Goal: Information Seeking & Learning: Compare options

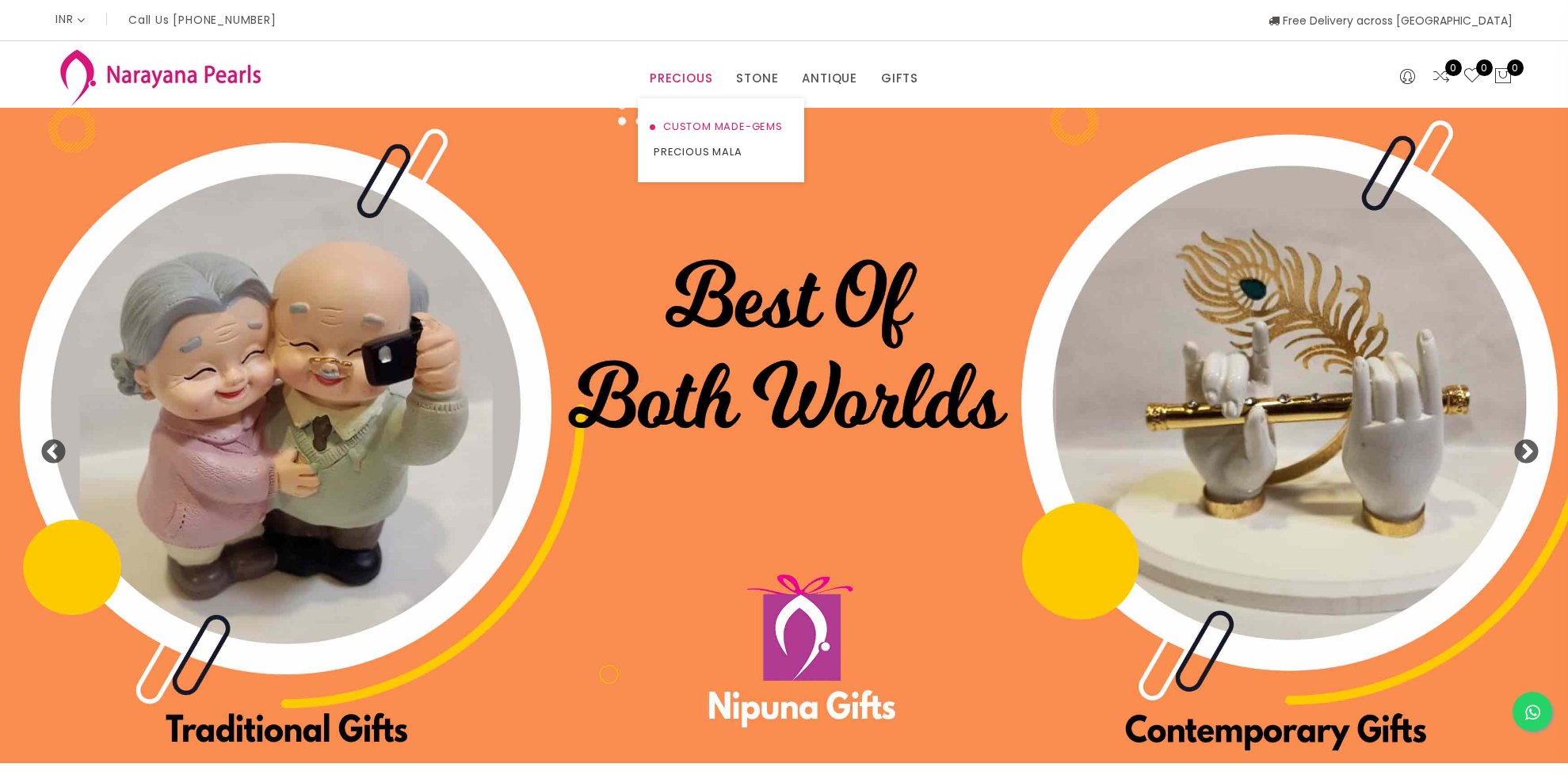
click at [681, 121] on link "CUSTOM MADE-GEMS" at bounding box center [721, 127] width 135 height 26
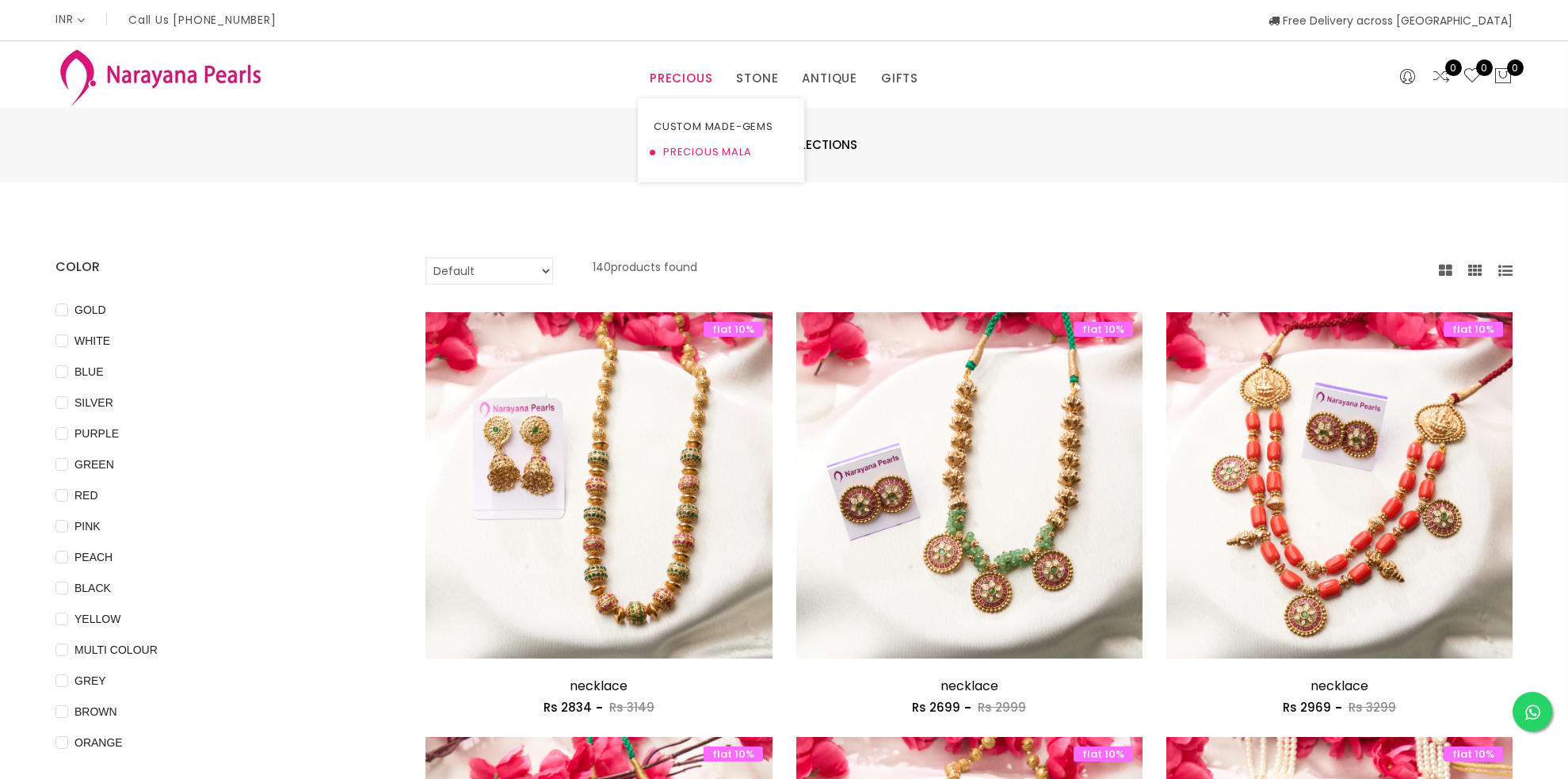
click at [677, 145] on link "PRECIOUS MALA" at bounding box center [721, 152] width 135 height 26
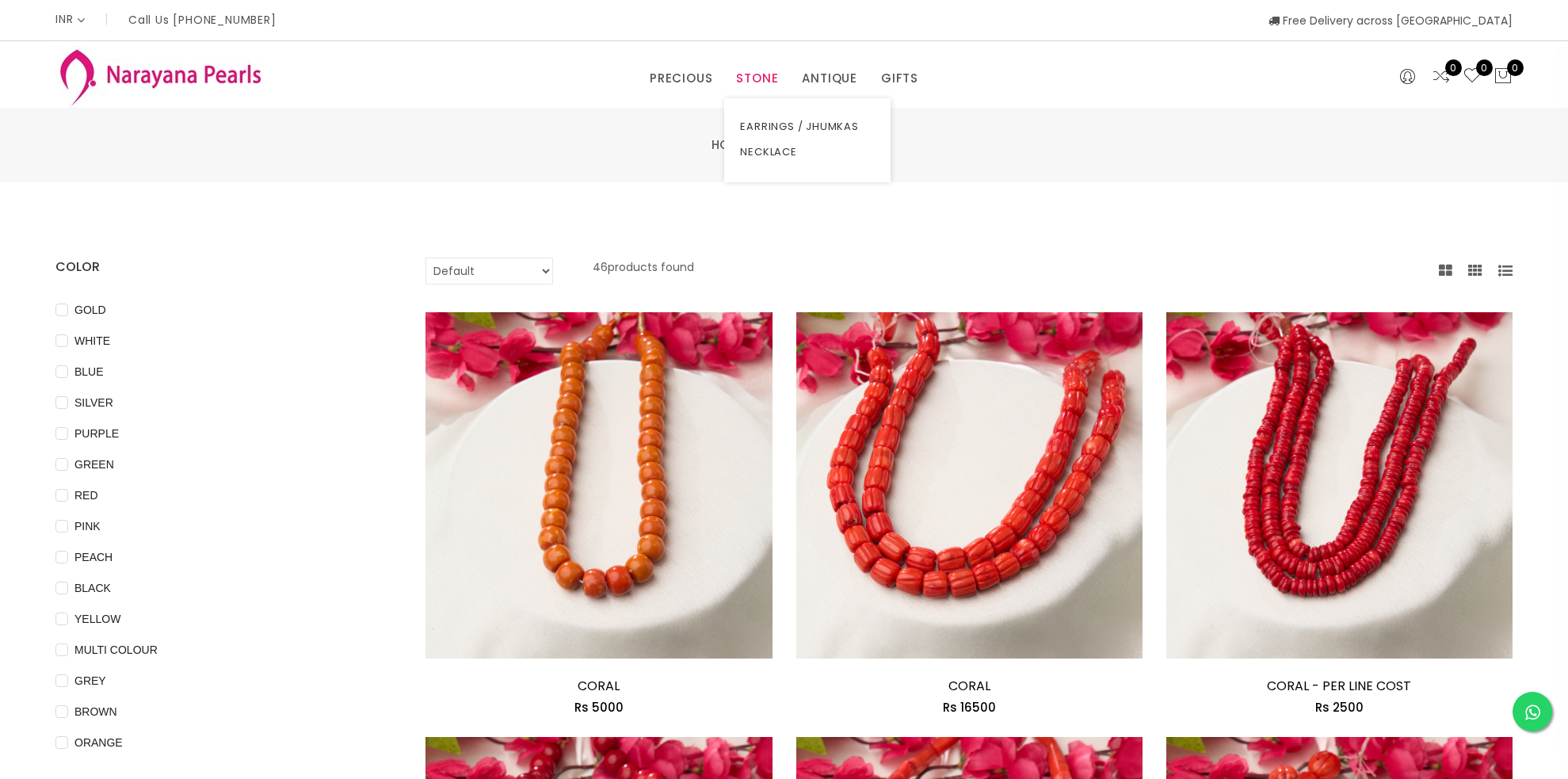
click at [757, 82] on link "STONE" at bounding box center [757, 79] width 42 height 24
click at [773, 155] on link "NECKLACE" at bounding box center [807, 152] width 135 height 26
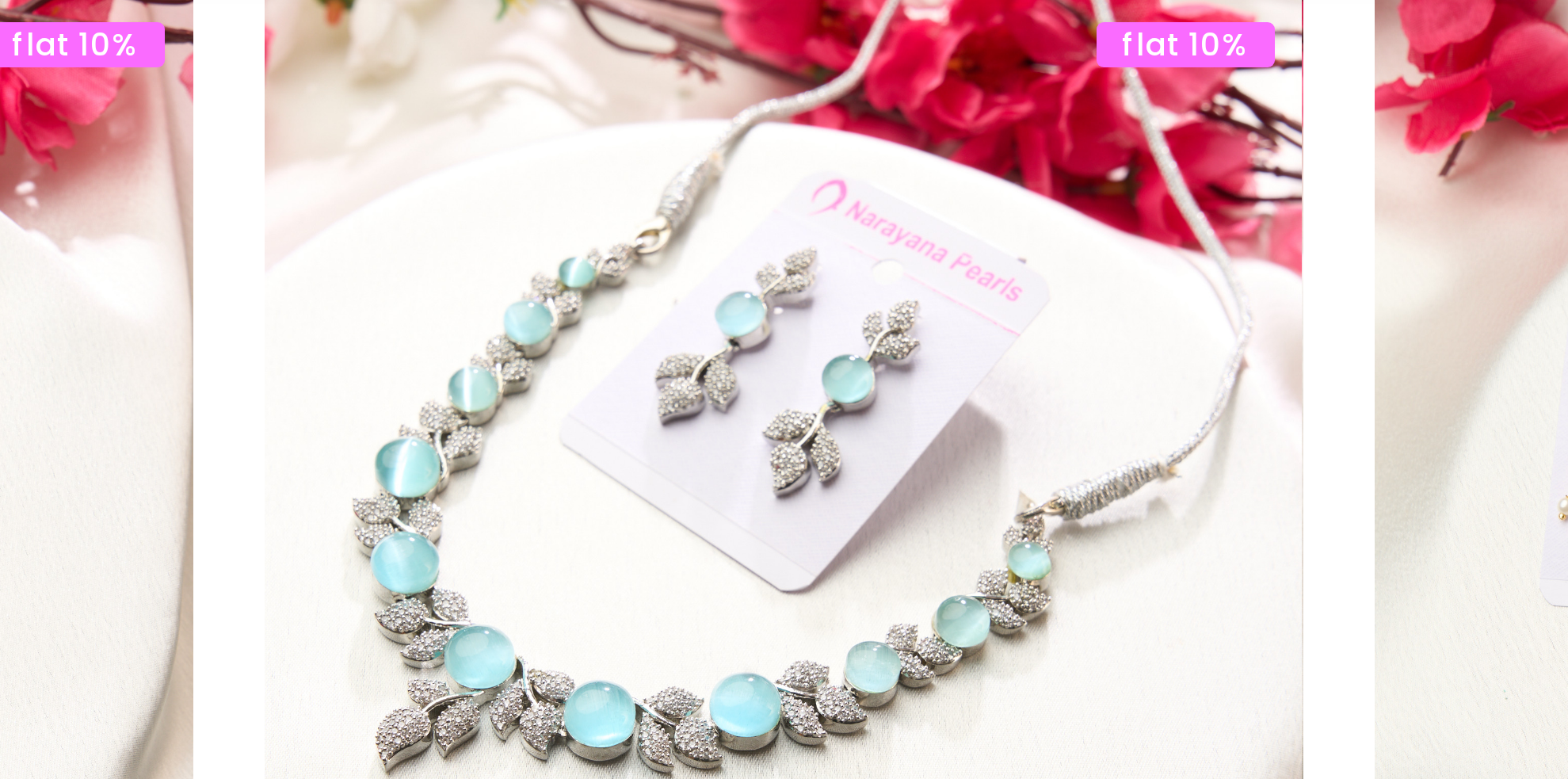
scroll to position [2628, 0]
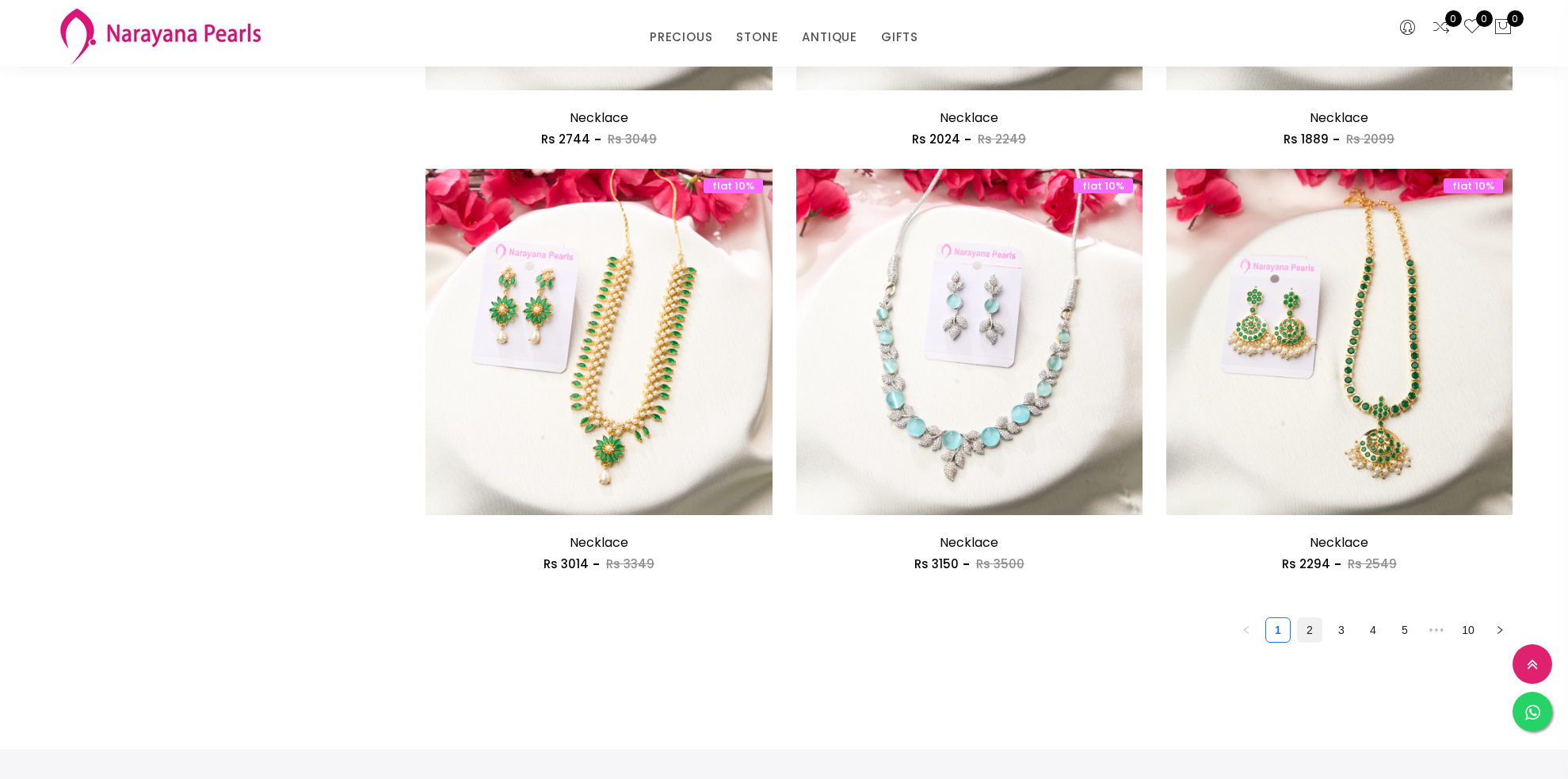
click at [1310, 631] on link "2" at bounding box center [1310, 630] width 24 height 24
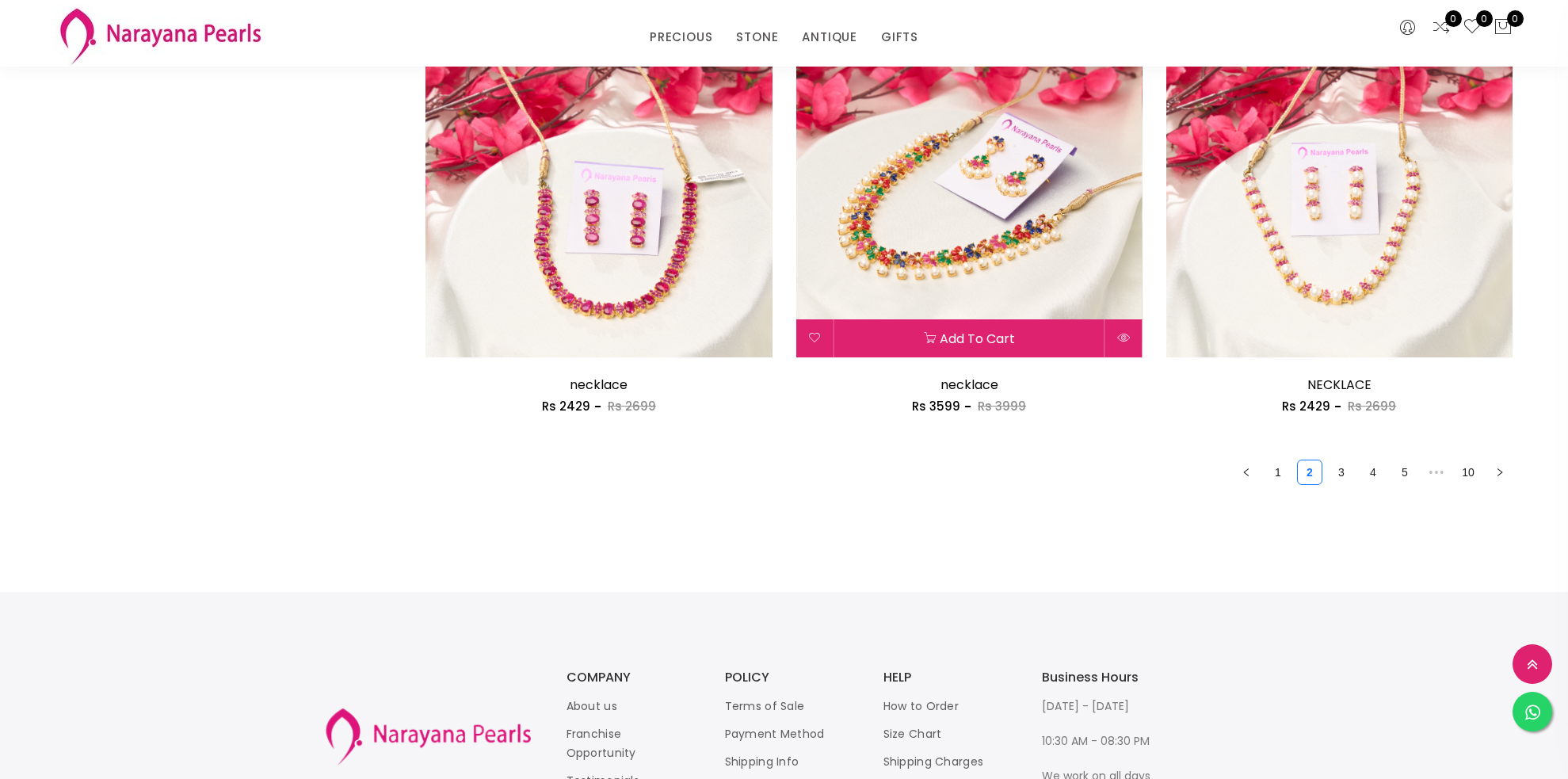
scroll to position [2788, 0]
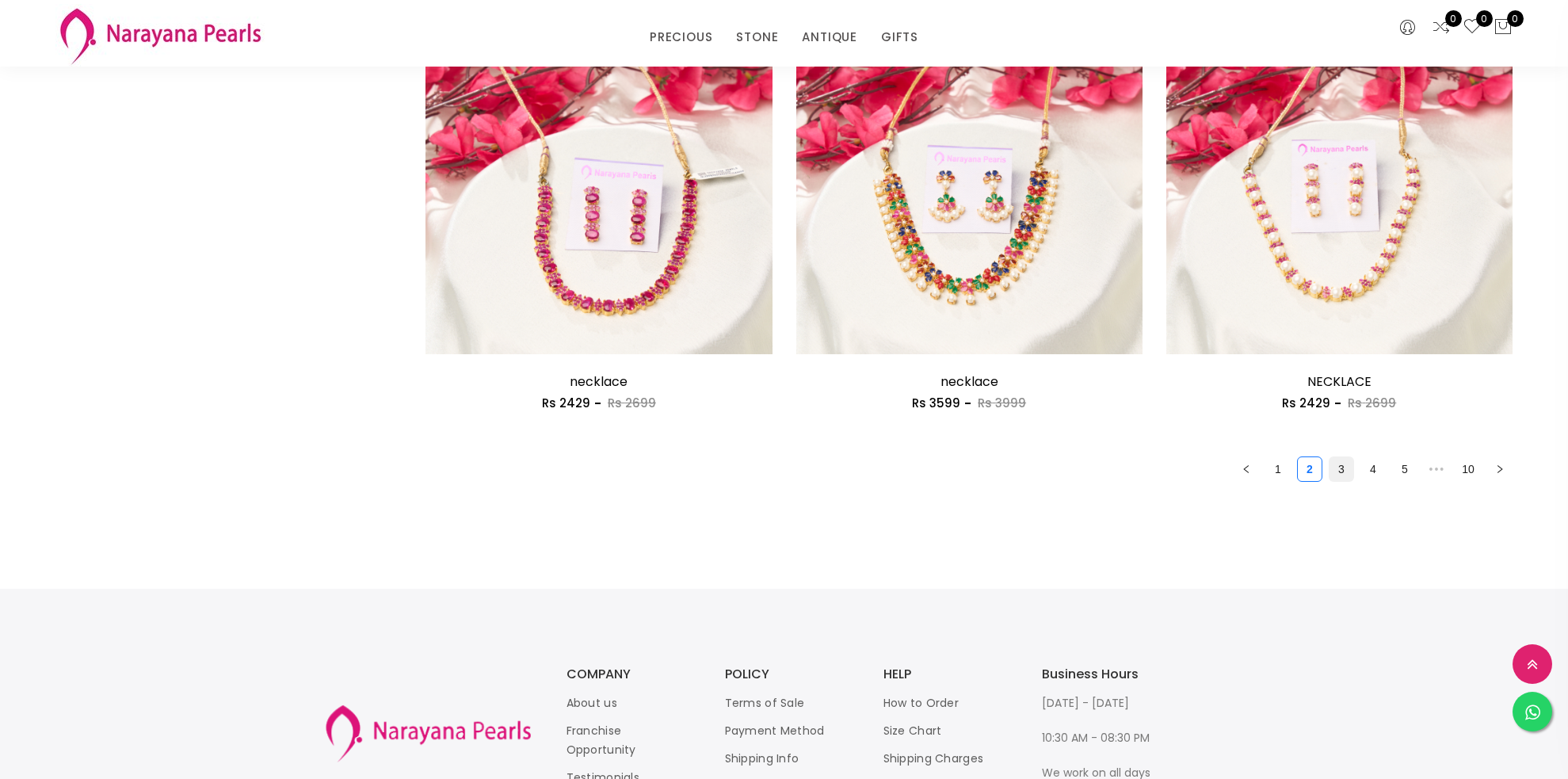
click at [1343, 473] on link "3" at bounding box center [1341, 470] width 24 height 24
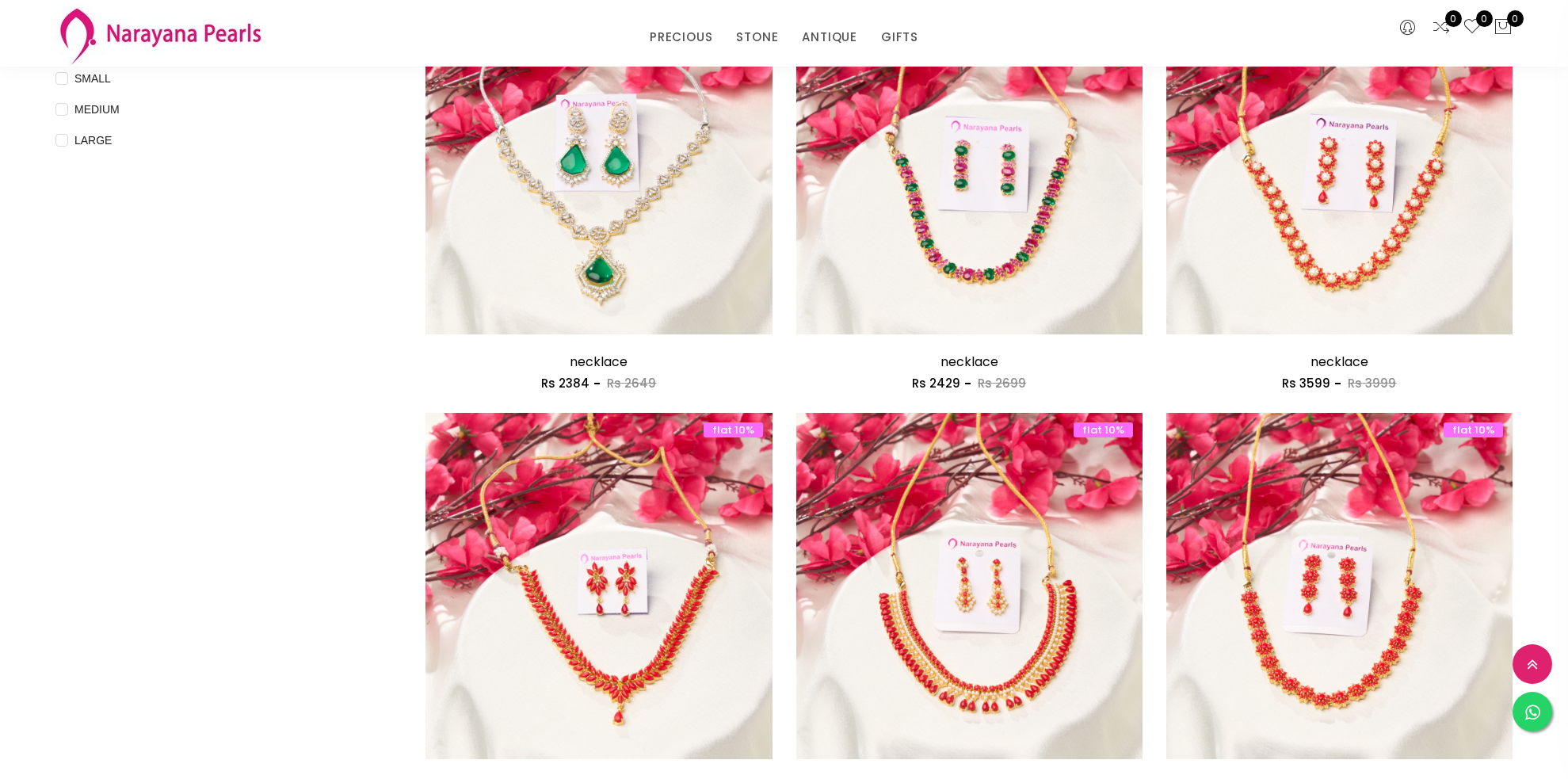
scroll to position [393, 0]
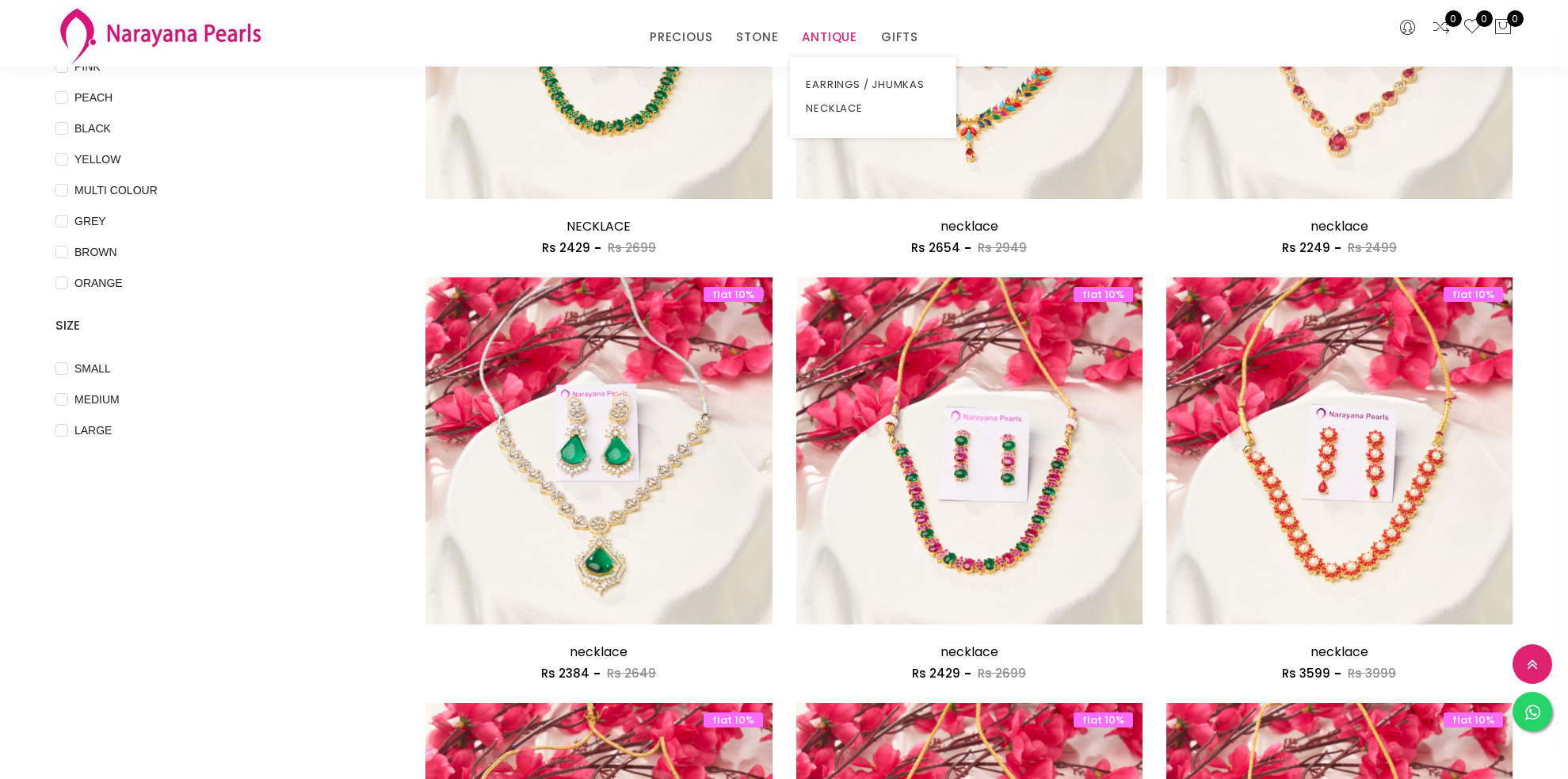
click at [807, 30] on link "ANTIQUE" at bounding box center [830, 37] width 55 height 24
click at [833, 109] on link "NECKLACE" at bounding box center [873, 108] width 135 height 24
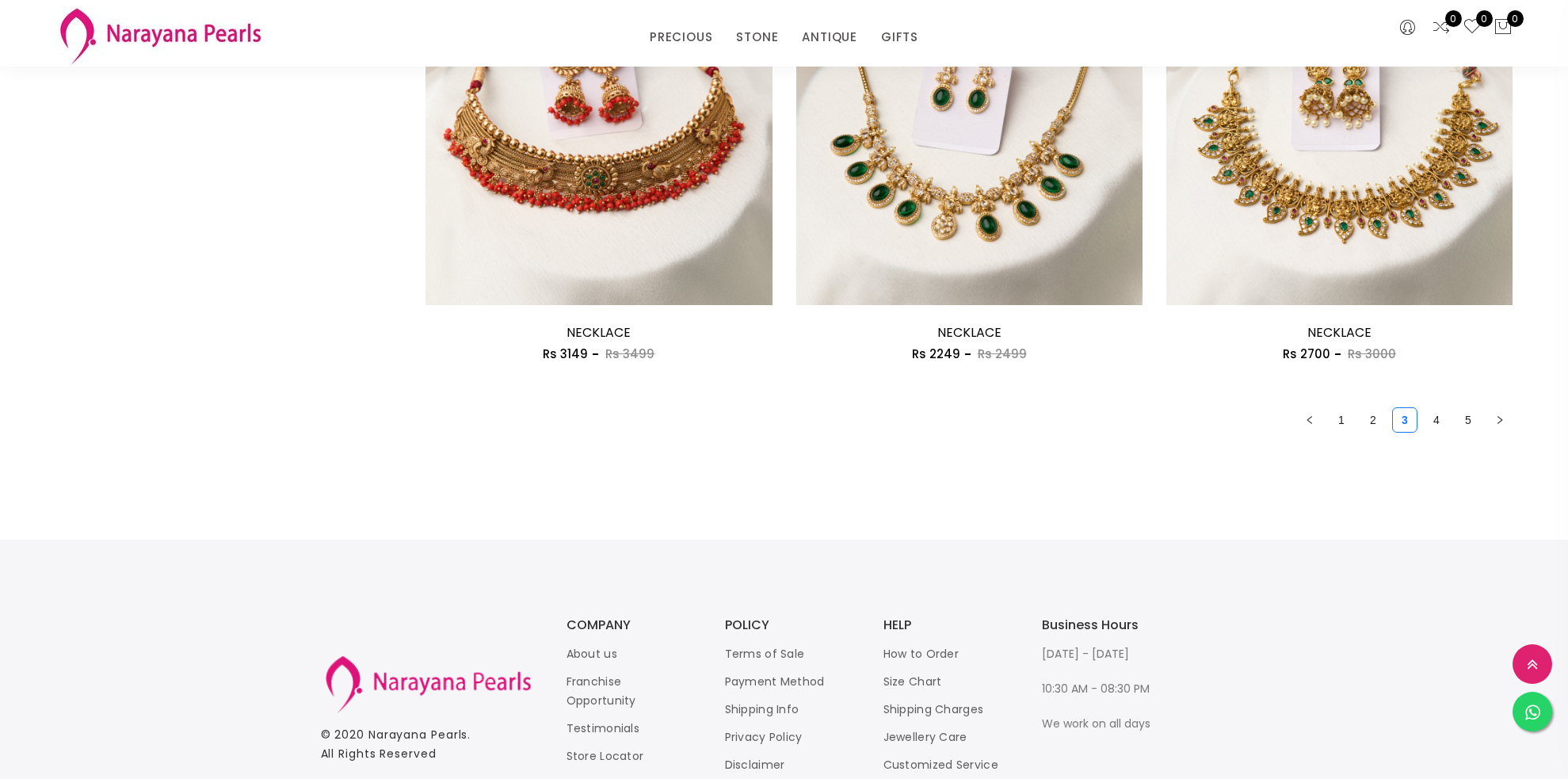
scroll to position [2845, 0]
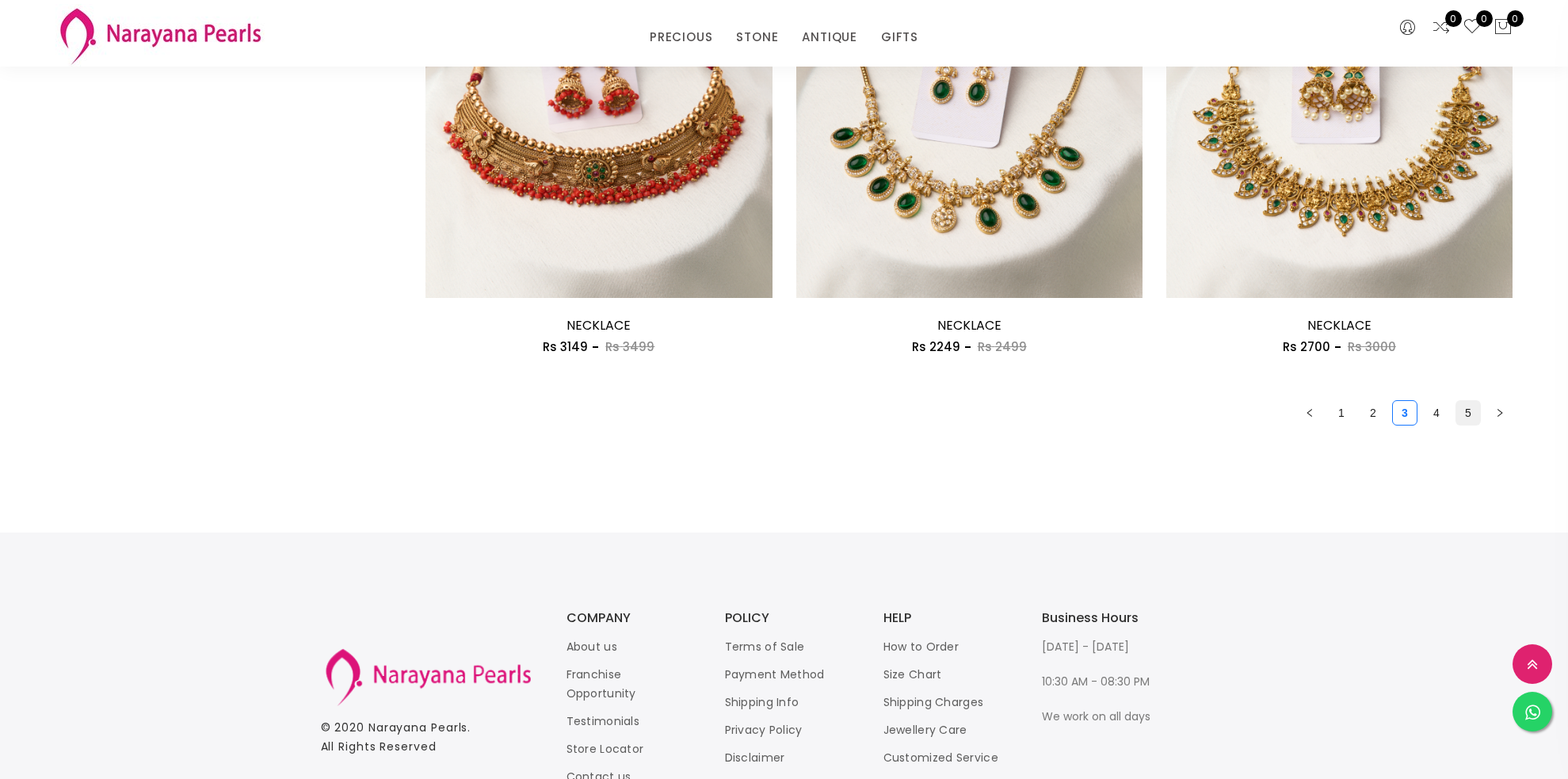
click at [1467, 417] on link "5" at bounding box center [1468, 413] width 24 height 24
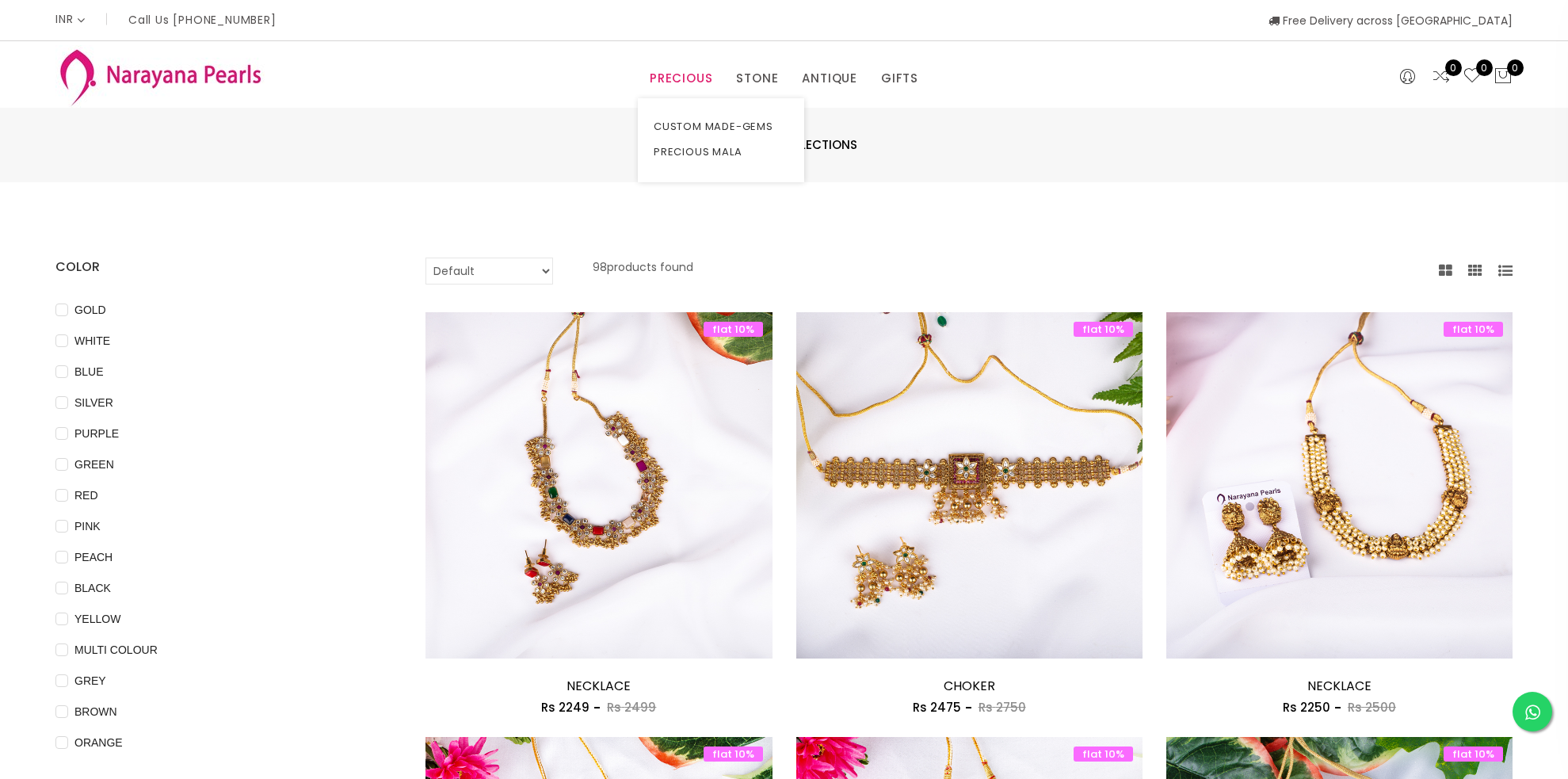
click at [671, 79] on link "PRECIOUS" at bounding box center [681, 79] width 63 height 24
click at [699, 121] on link "CUSTOM MADE-GEMS" at bounding box center [721, 127] width 135 height 26
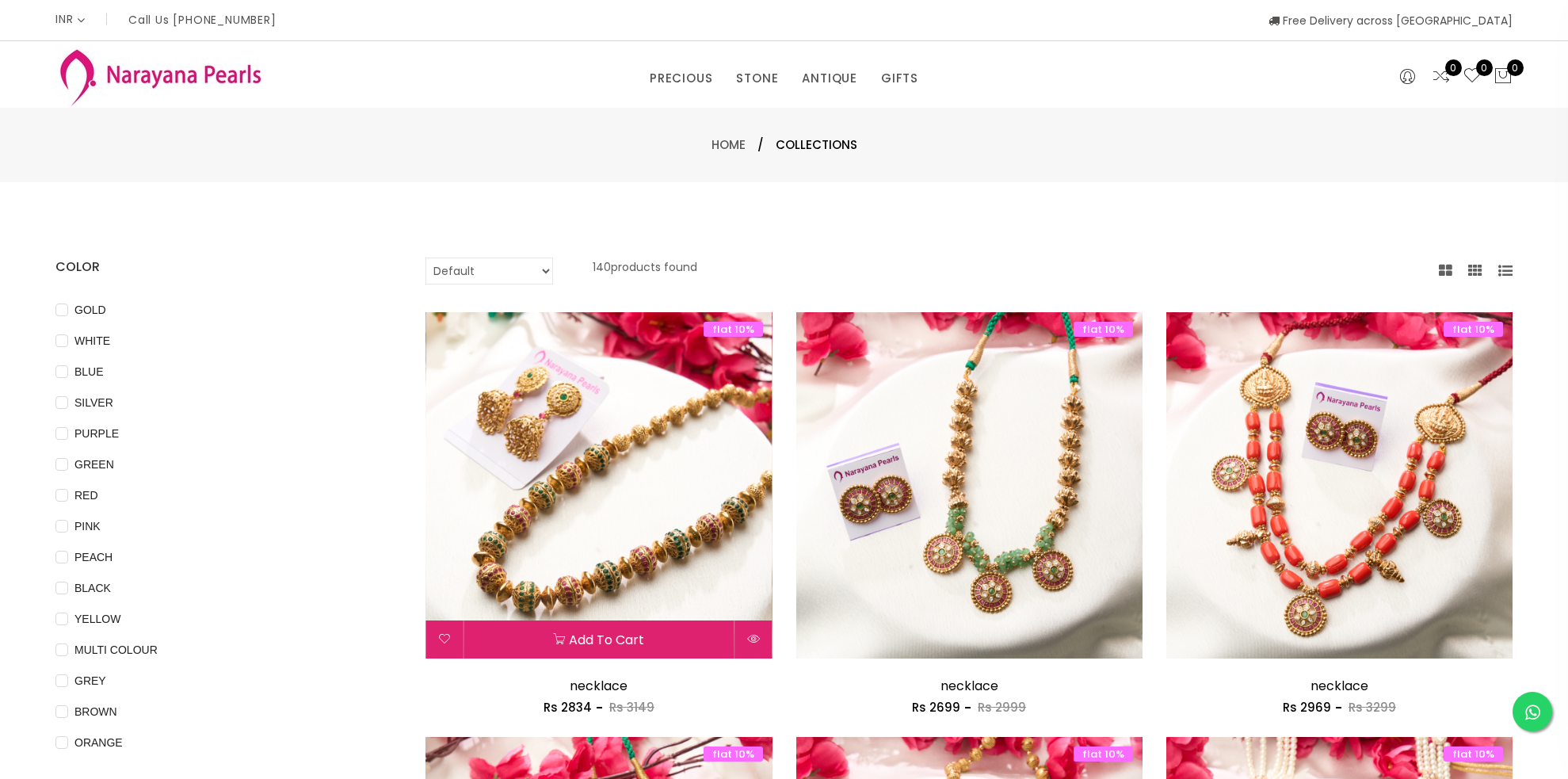
click at [674, 417] on img at bounding box center [598, 485] width 347 height 347
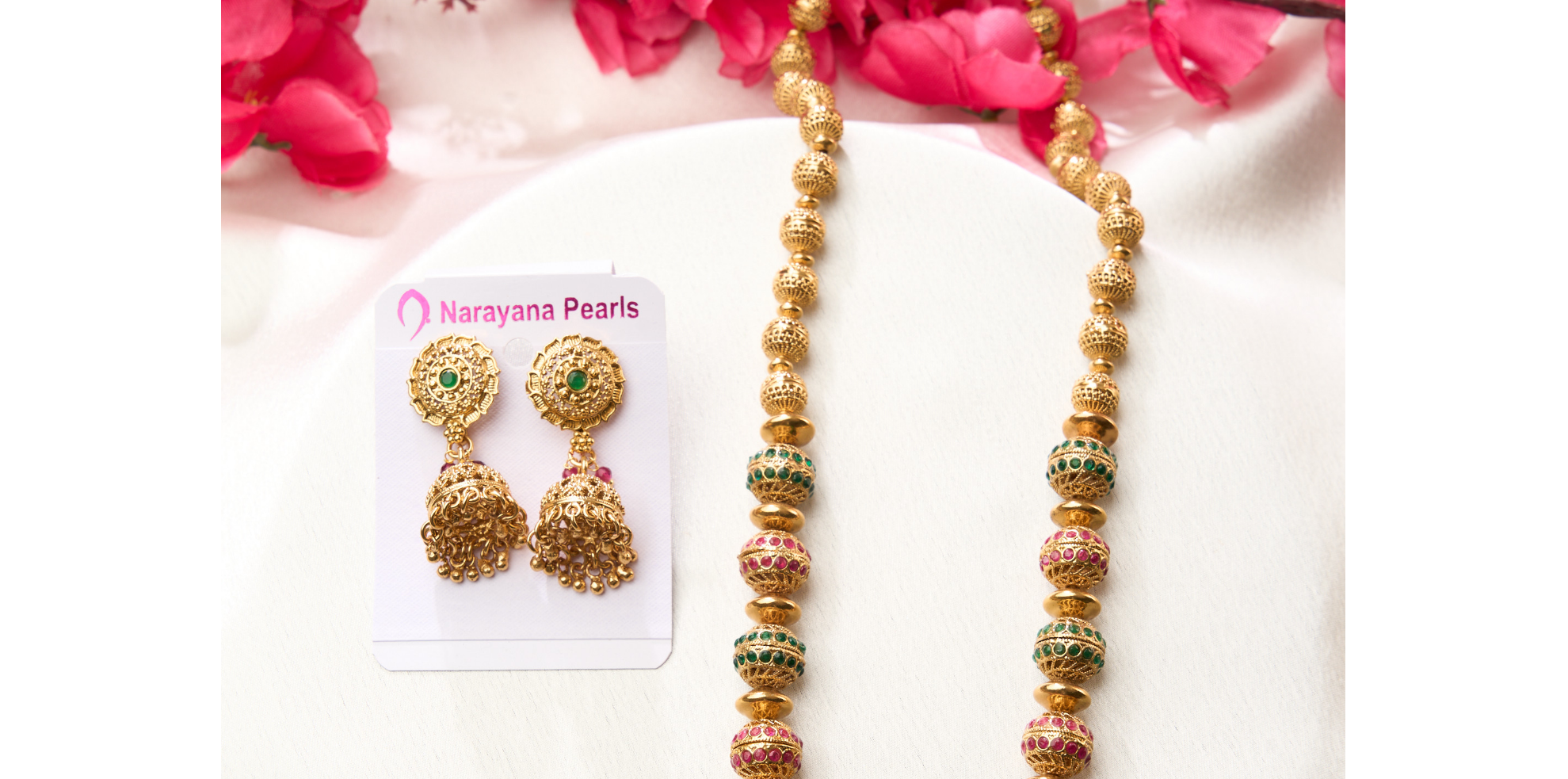
scroll to position [17, 0]
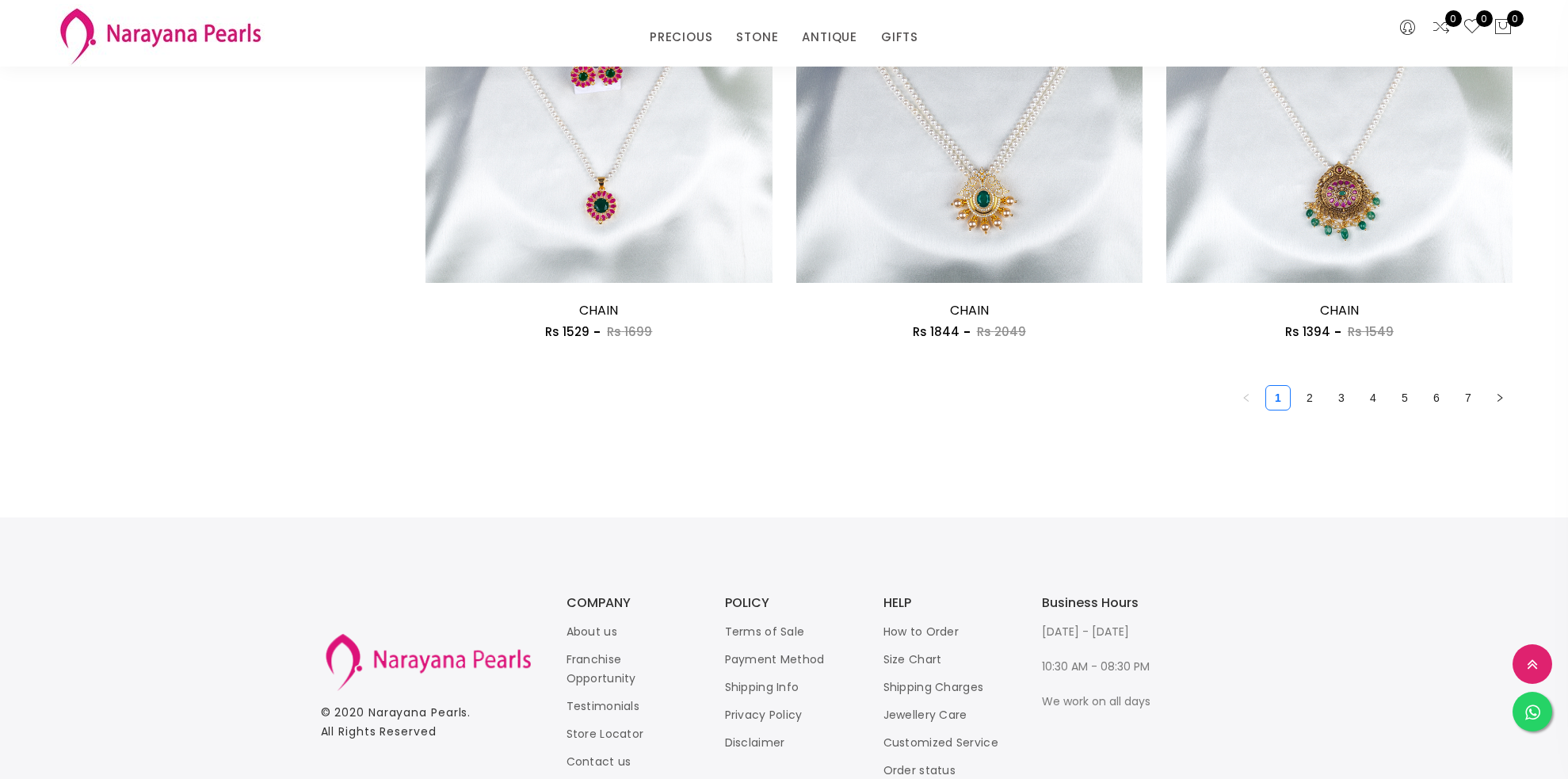
scroll to position [2942, 0]
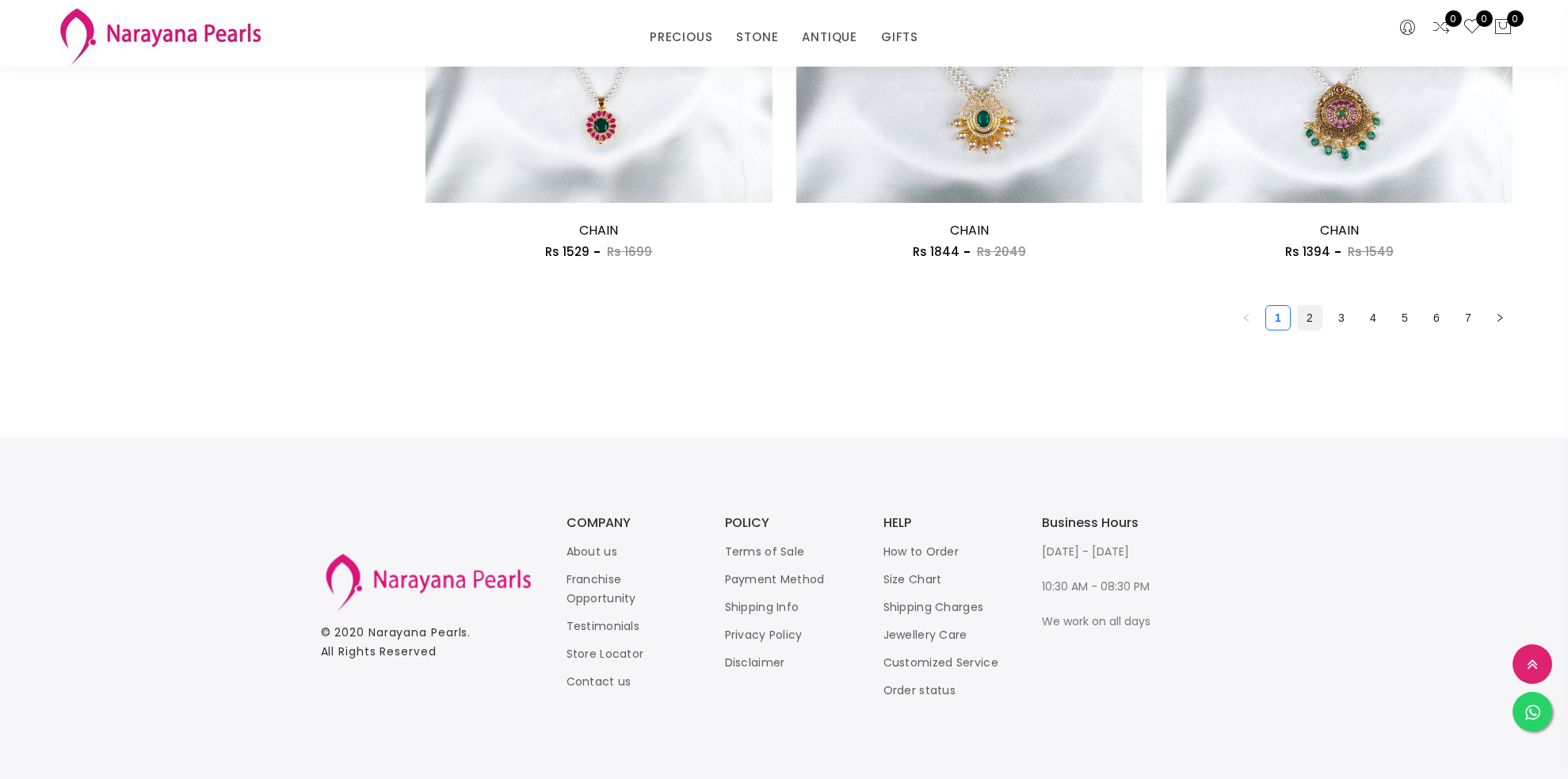
click at [1314, 314] on link "2" at bounding box center [1310, 317] width 24 height 24
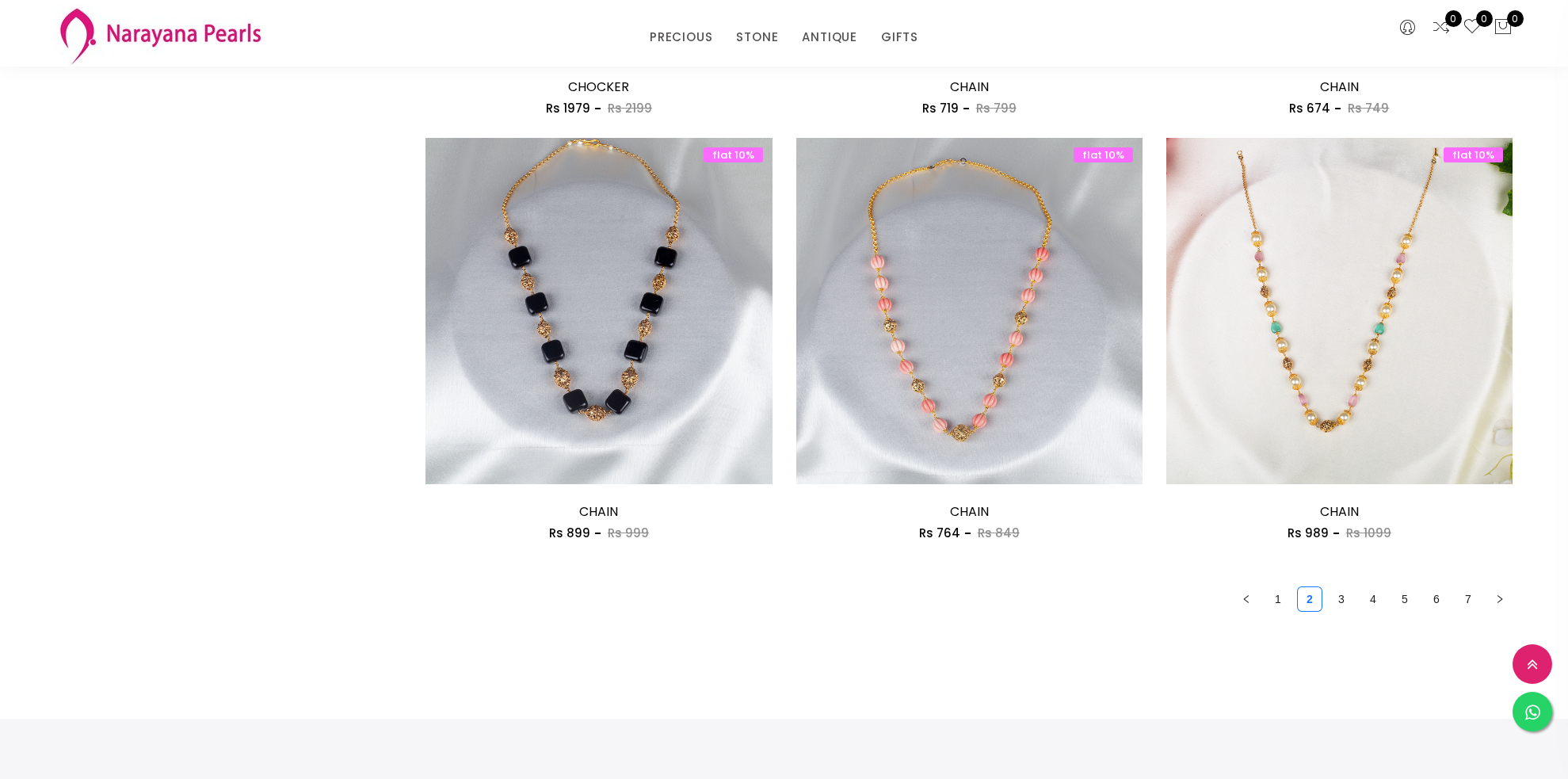
scroll to position [2683, 0]
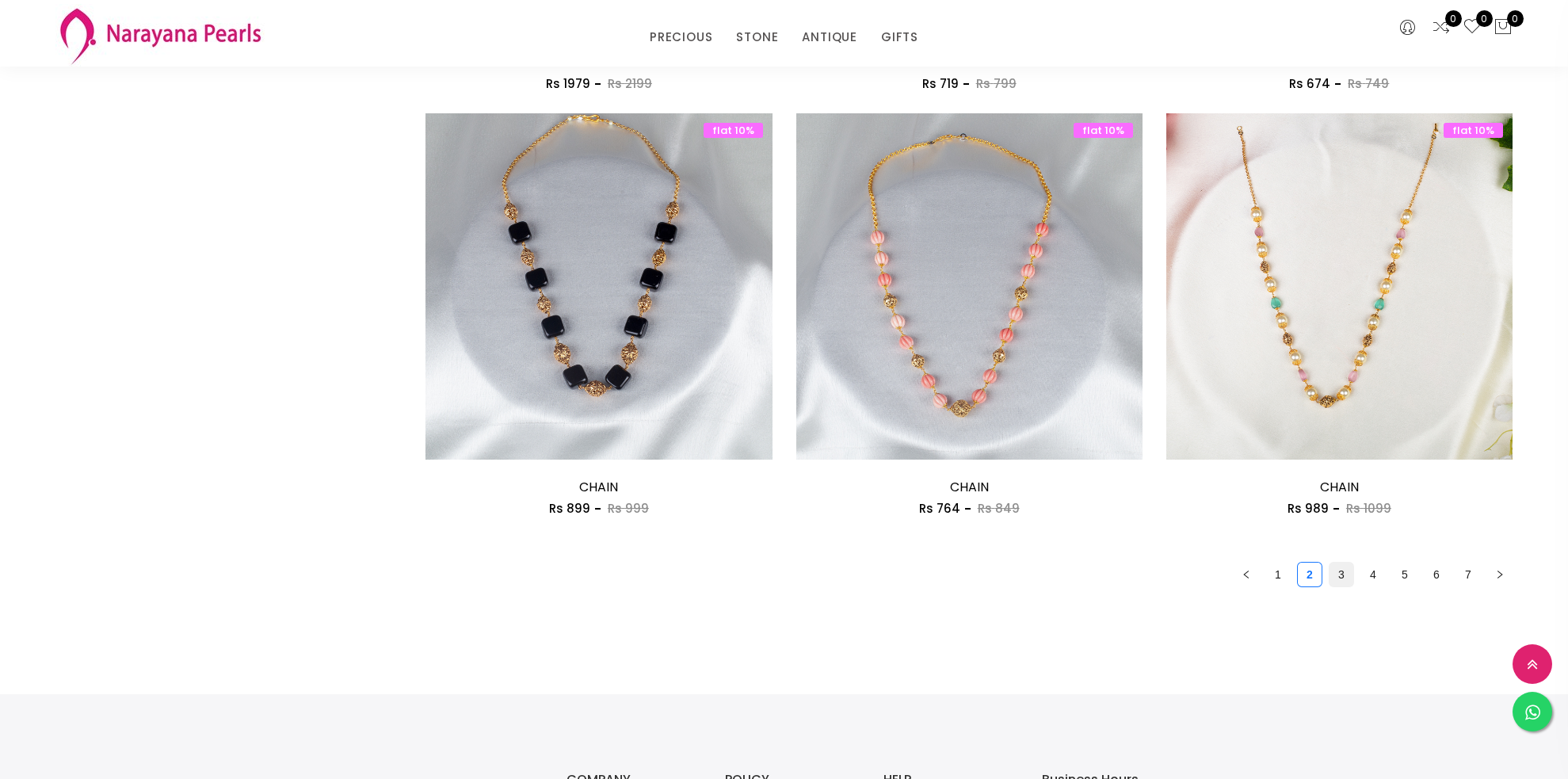
click at [1343, 577] on link "3" at bounding box center [1341, 575] width 24 height 24
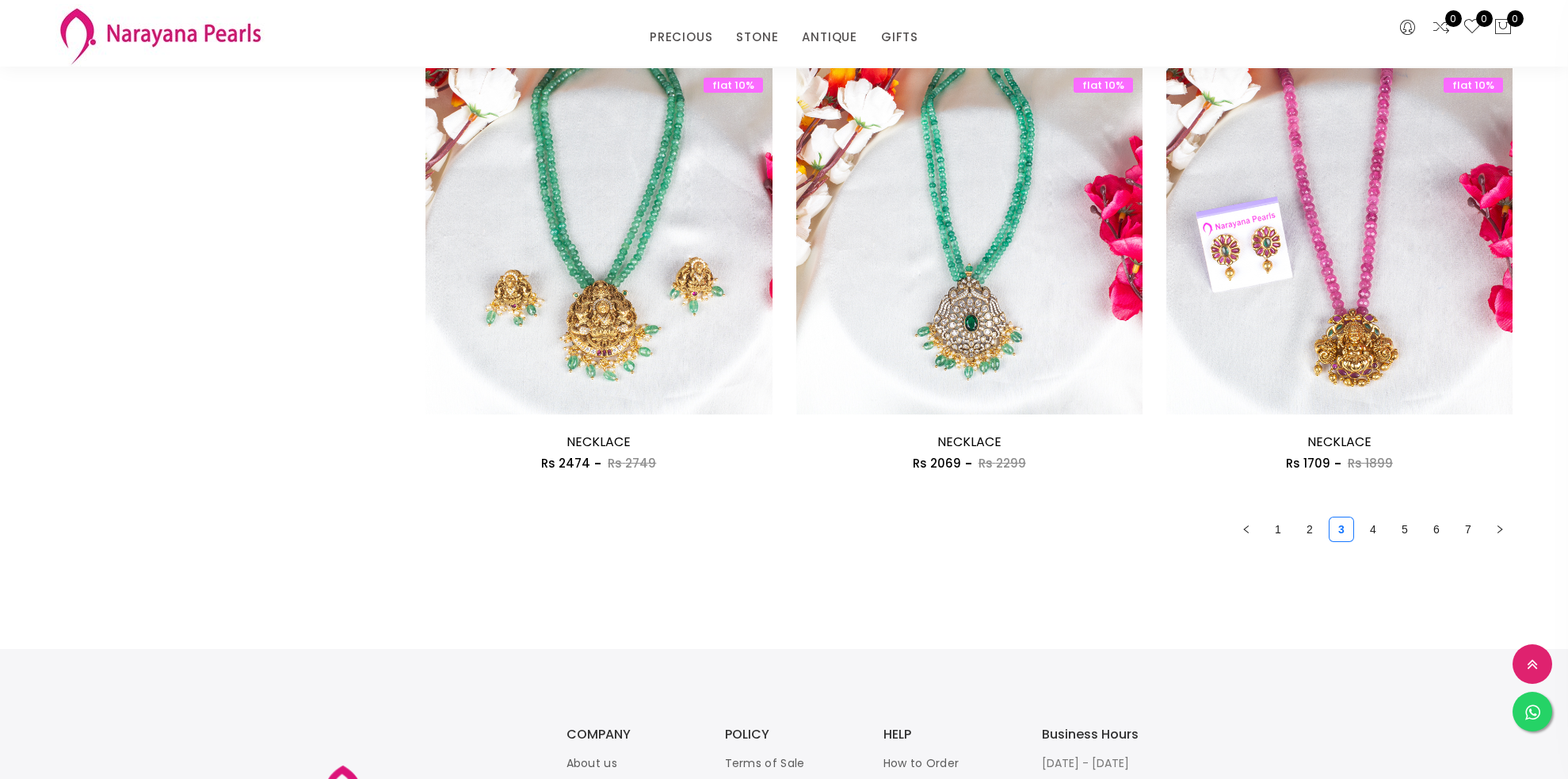
scroll to position [2792, 0]
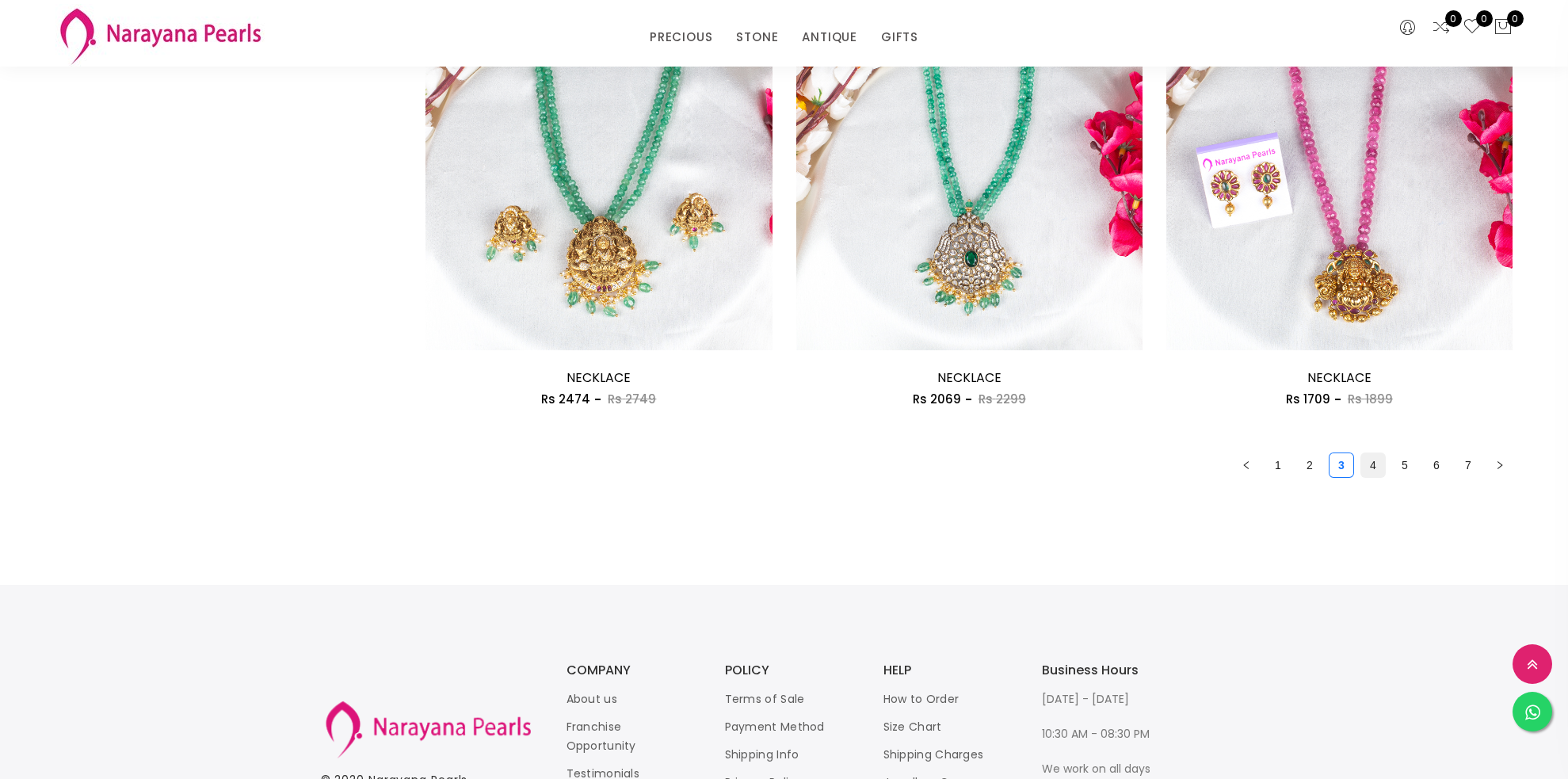
click at [1373, 466] on link "4" at bounding box center [1373, 466] width 24 height 24
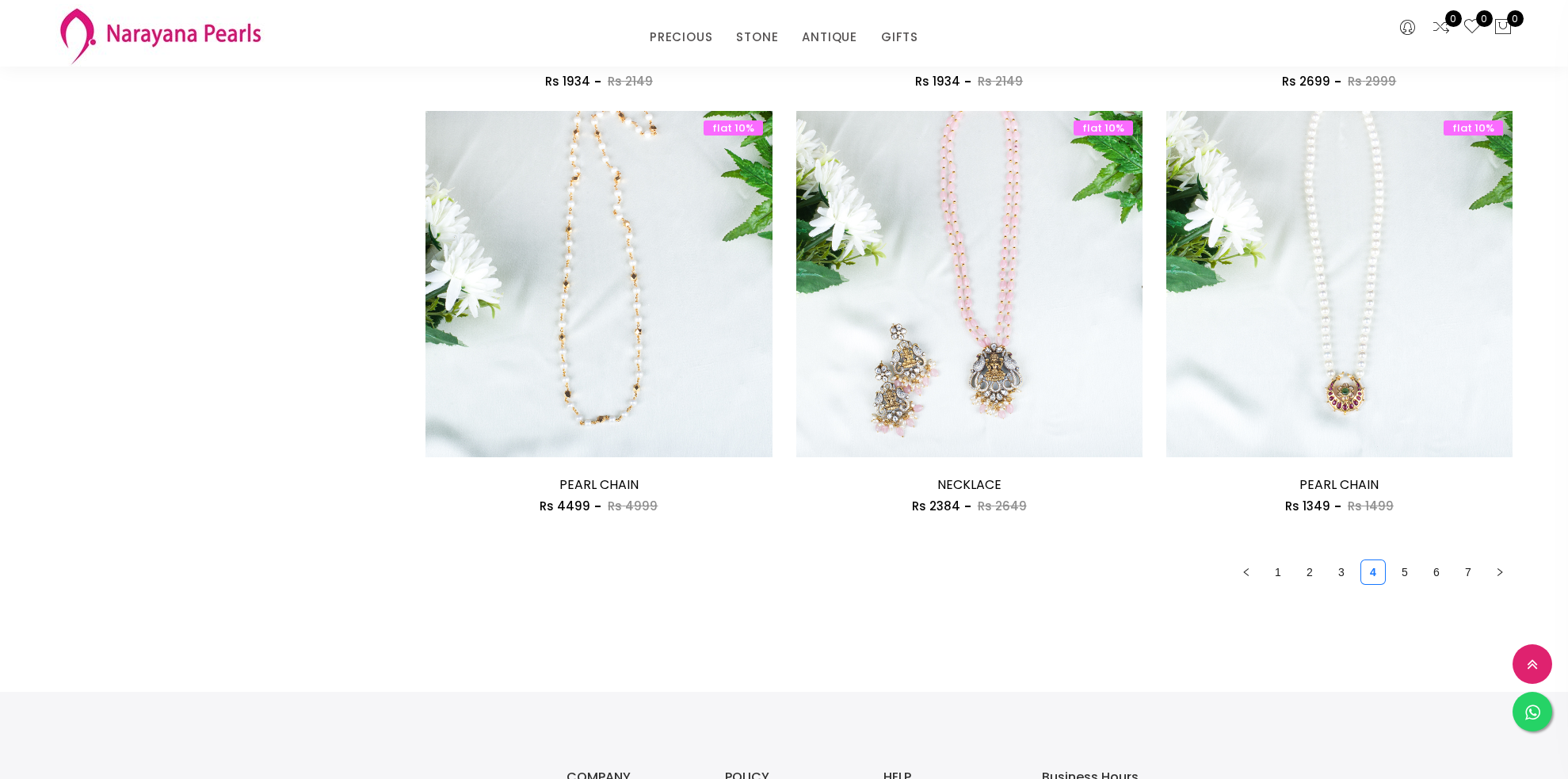
scroll to position [2781, 0]
